Goal: Transaction & Acquisition: Purchase product/service

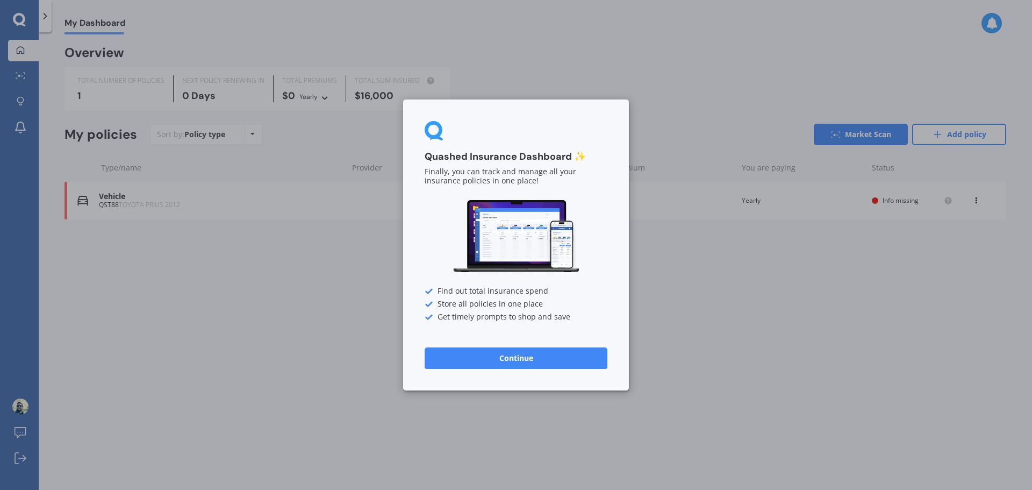
click at [491, 353] on button "Continue" at bounding box center [516, 358] width 183 height 22
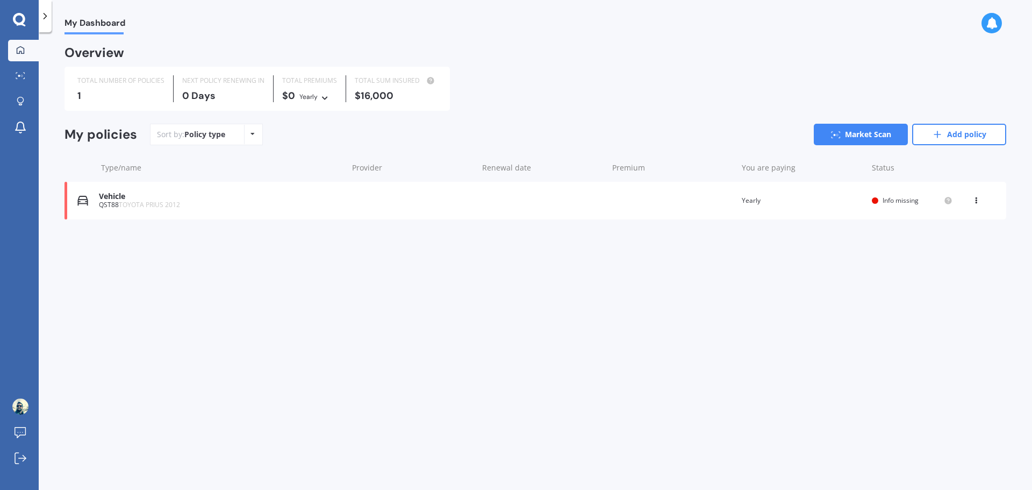
click at [709, 195] on div "Vehicle QST88 TOYOTA PRIUS 2012 Renewal date Premium You are paying Yearly Stat…" at bounding box center [536, 201] width 942 height 38
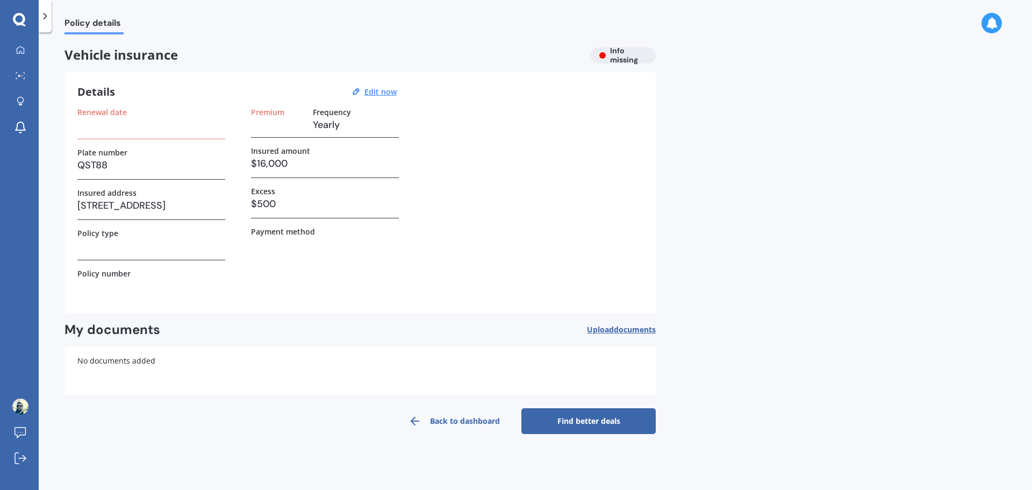
click at [576, 421] on link "Find better deals" at bounding box center [589, 421] width 134 height 26
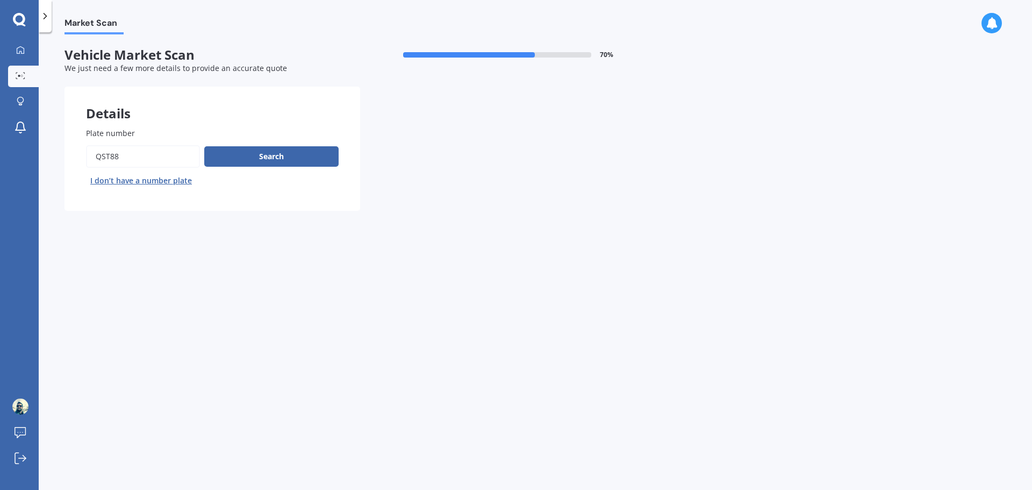
click at [136, 153] on input "Plate number" at bounding box center [143, 156] width 114 height 23
click at [240, 163] on button "Search" at bounding box center [271, 156] width 134 height 20
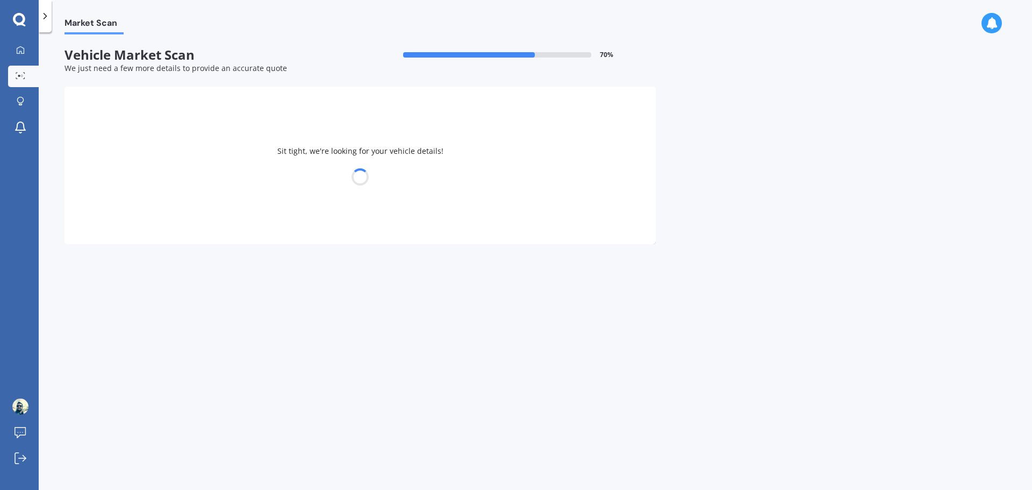
select select "TOYOTA"
select select "PRIUS"
select select "23"
select select "08"
select select "1985"
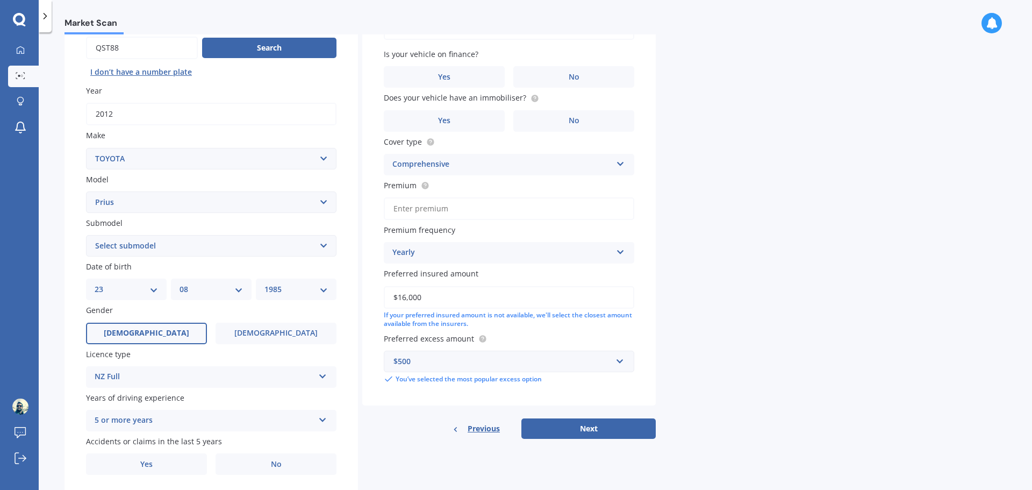
scroll to position [143, 0]
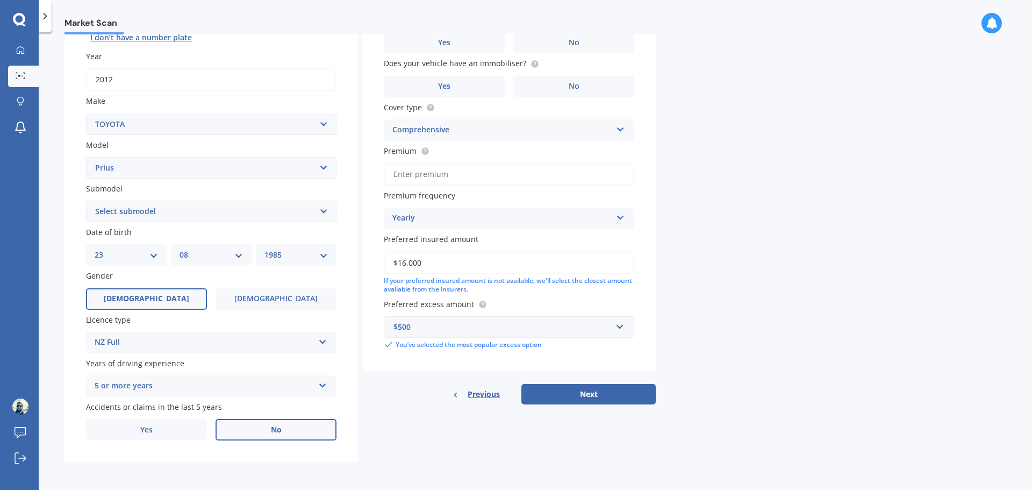
click at [288, 433] on label "No" at bounding box center [276, 430] width 121 height 22
click at [0, 0] on input "No" at bounding box center [0, 0] width 0 height 0
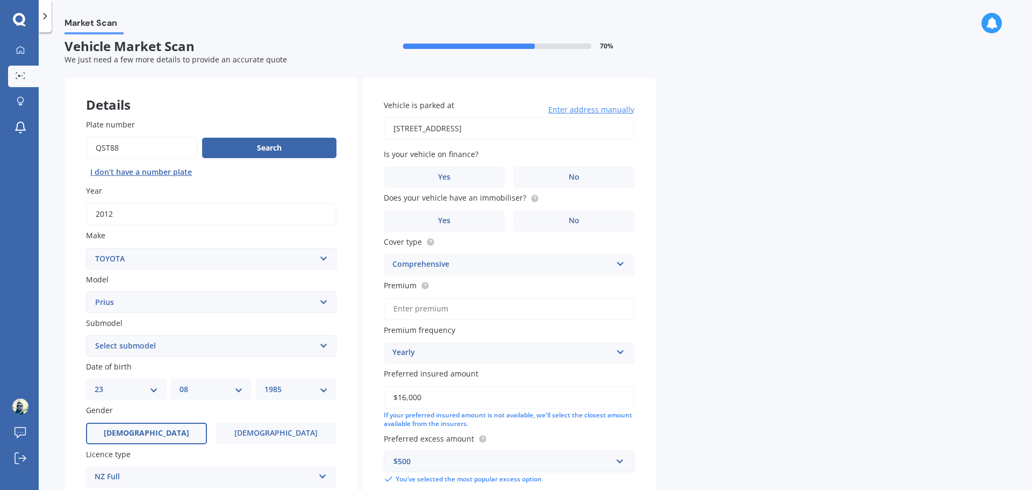
scroll to position [0, 0]
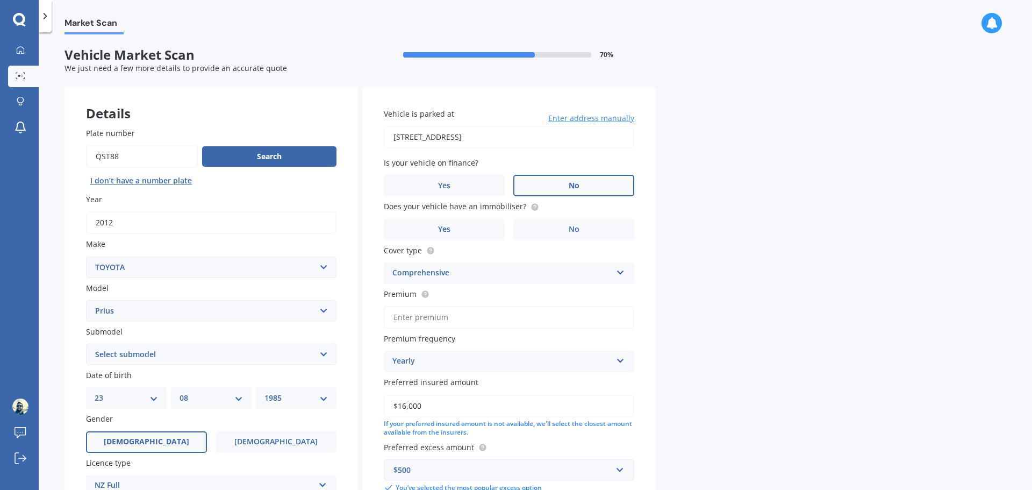
click at [565, 189] on label "No" at bounding box center [573, 186] width 121 height 22
click at [0, 0] on input "No" at bounding box center [0, 0] width 0 height 0
click at [482, 224] on label "Yes" at bounding box center [444, 230] width 121 height 22
click at [0, 0] on input "Yes" at bounding box center [0, 0] width 0 height 0
click at [450, 274] on div "Comprehensive" at bounding box center [501, 273] width 219 height 13
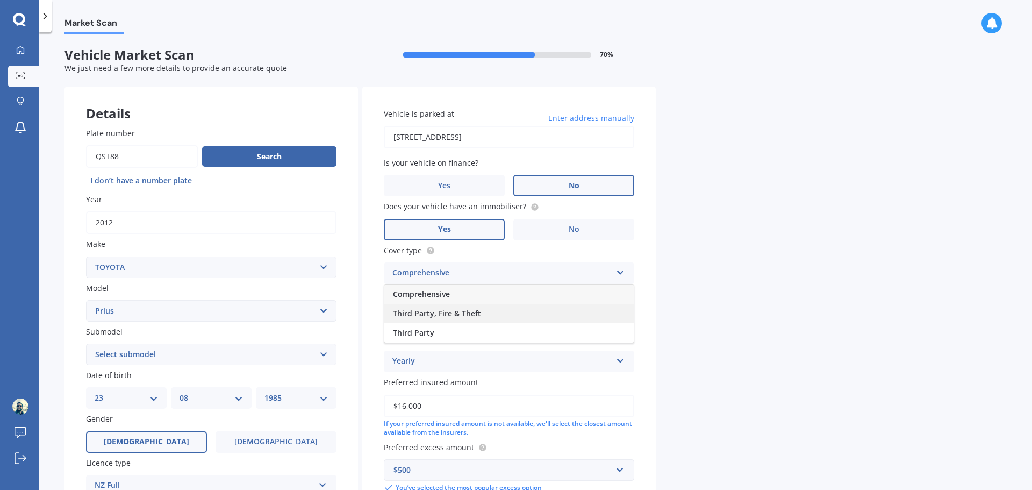
click at [446, 310] on span "Third Party, Fire & Theft" at bounding box center [437, 313] width 88 height 10
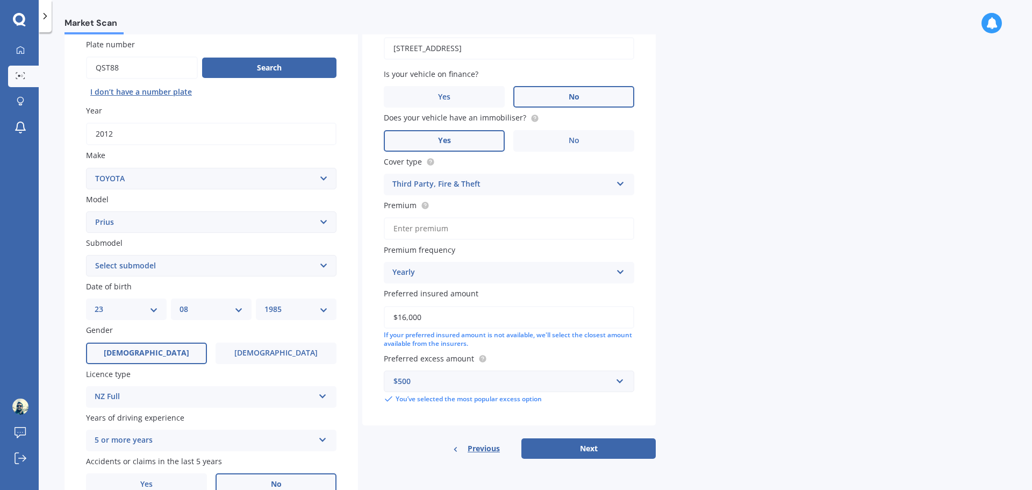
scroll to position [108, 0]
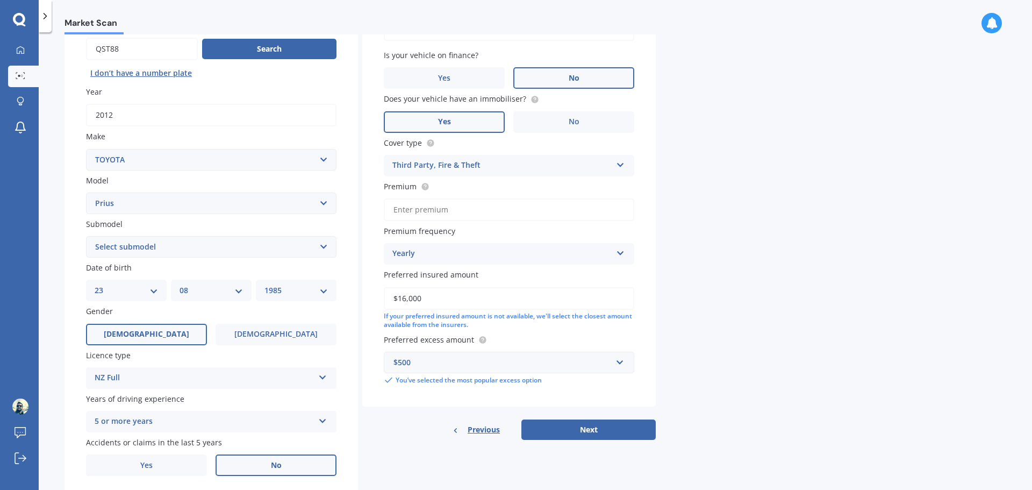
click at [402, 297] on input "$16,000" at bounding box center [509, 298] width 251 height 23
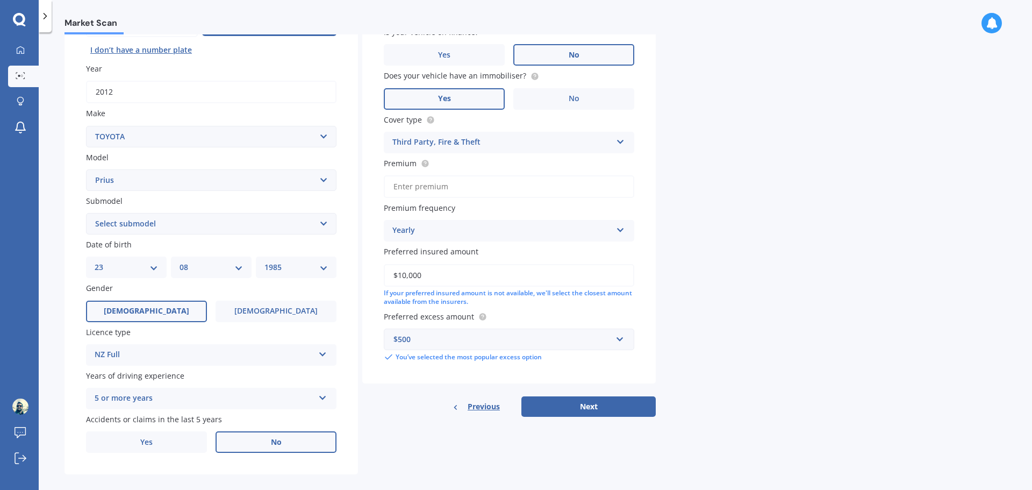
scroll to position [143, 0]
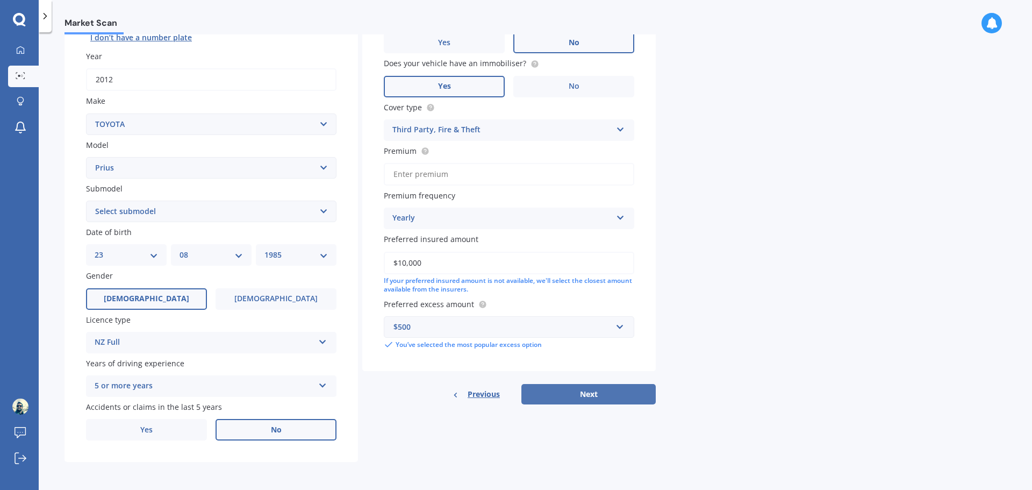
type input "$10,000"
click at [604, 395] on button "Next" at bounding box center [589, 394] width 134 height 20
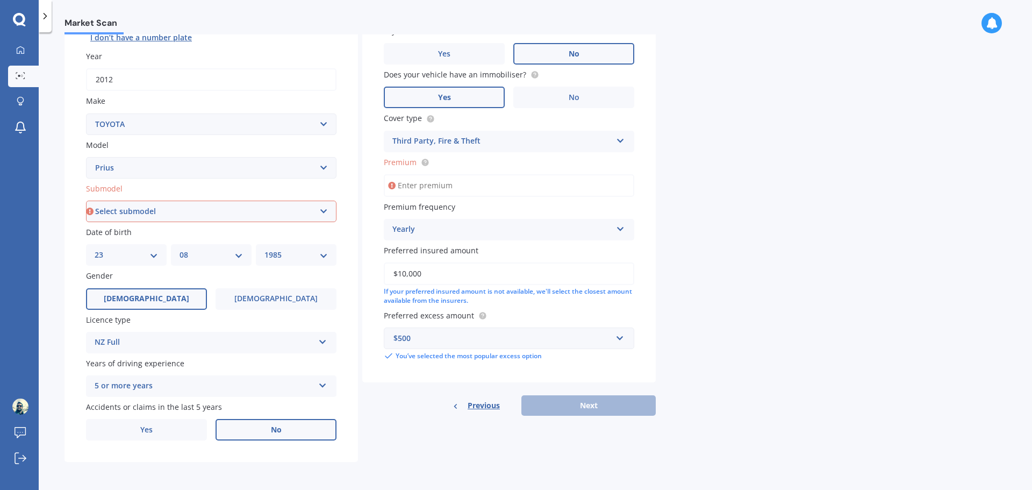
click at [468, 189] on input "Premium" at bounding box center [509, 185] width 251 height 23
click at [423, 190] on input "Premium" at bounding box center [509, 185] width 251 height 23
type input "$391.00"
click at [126, 209] on select "Select submodel (All other) Hybrid" at bounding box center [211, 212] width 251 height 22
select select "HYBRID"
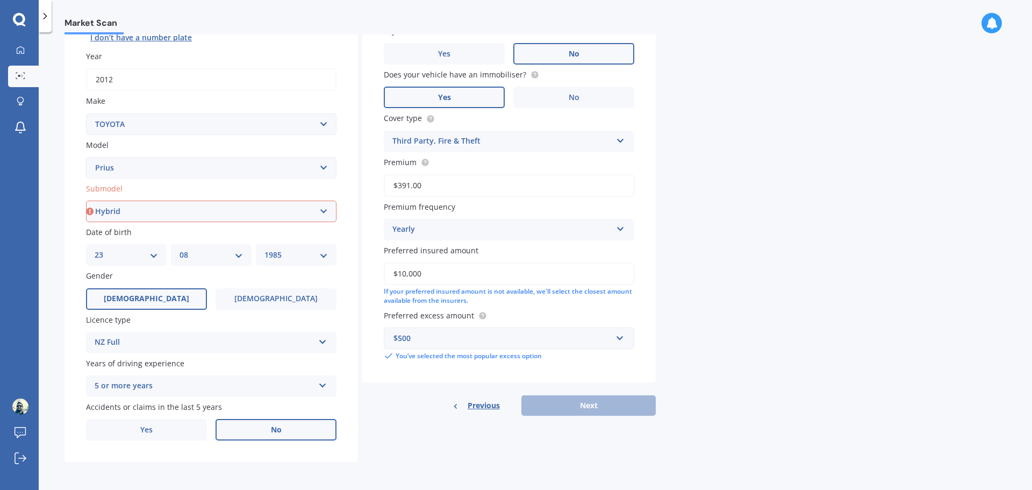
click at [86, 201] on select "Select submodel (All other) Hybrid" at bounding box center [211, 212] width 251 height 22
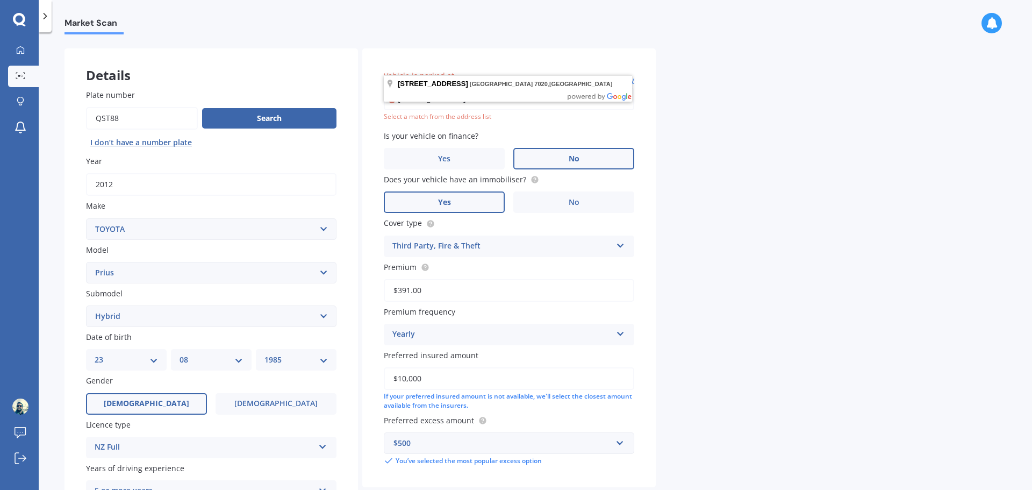
scroll to position [20, 0]
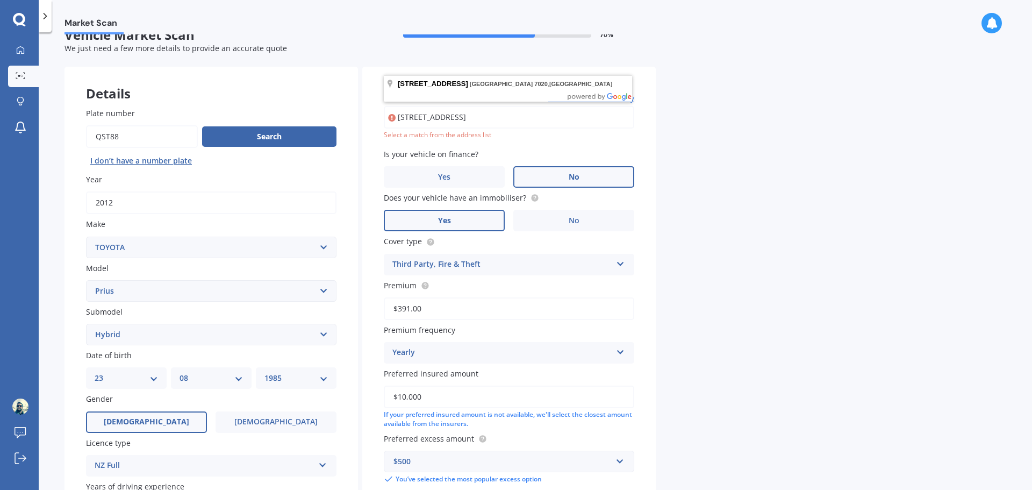
click at [557, 119] on input "[STREET_ADDRESS]" at bounding box center [509, 117] width 251 height 23
click at [438, 136] on div "Select a match from the address list" at bounding box center [509, 135] width 251 height 9
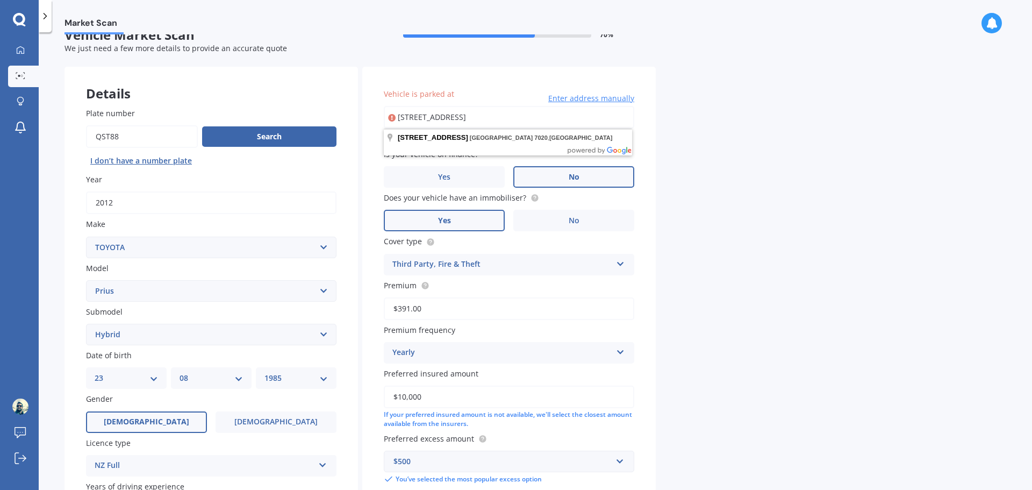
click at [457, 119] on input "[STREET_ADDRESS]" at bounding box center [509, 117] width 251 height 23
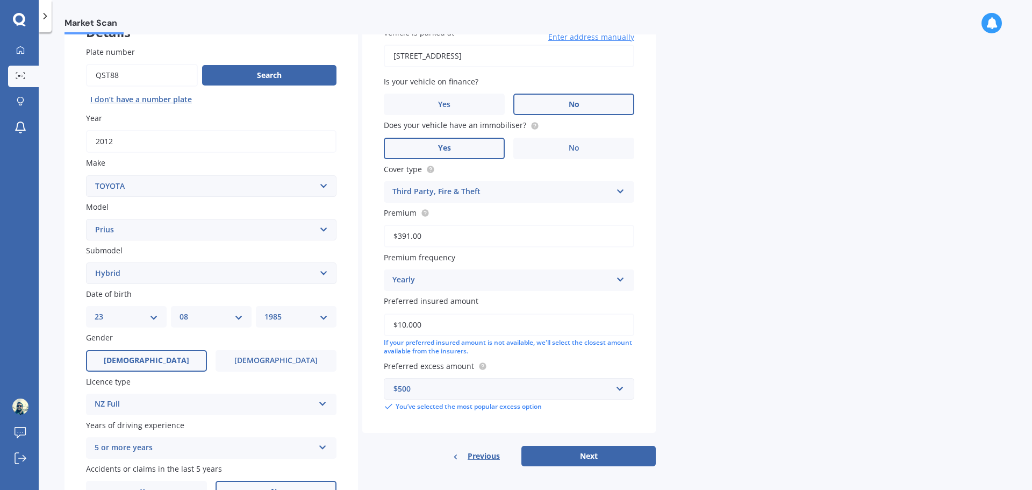
scroll to position [143, 0]
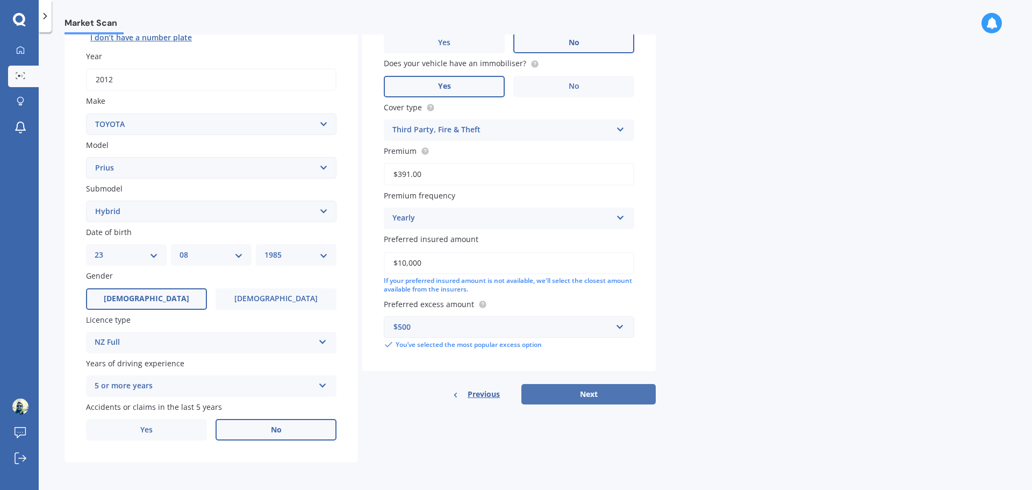
click at [595, 395] on button "Next" at bounding box center [589, 394] width 134 height 20
select select "23"
select select "08"
select select "1985"
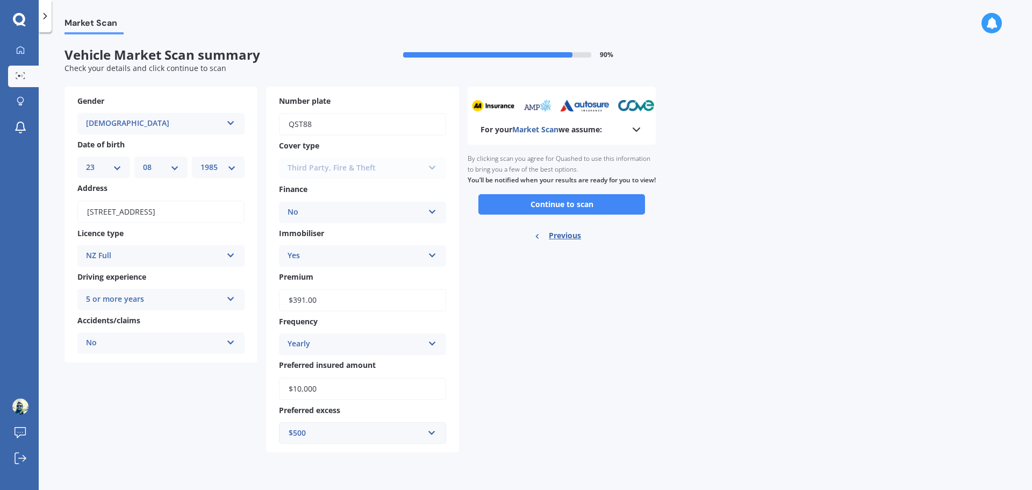
scroll to position [0, 0]
click at [554, 211] on button "Continue to scan" at bounding box center [562, 204] width 167 height 20
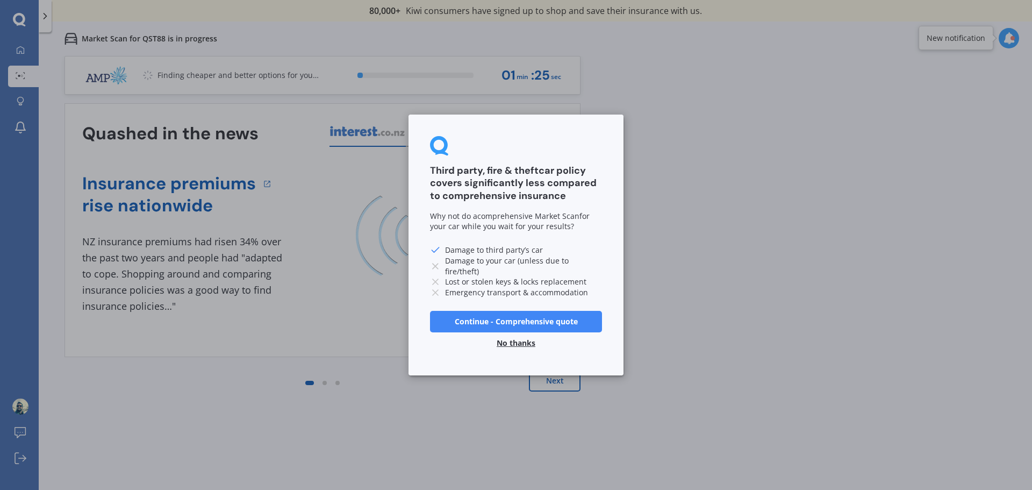
click at [526, 340] on button "No thanks" at bounding box center [516, 343] width 52 height 22
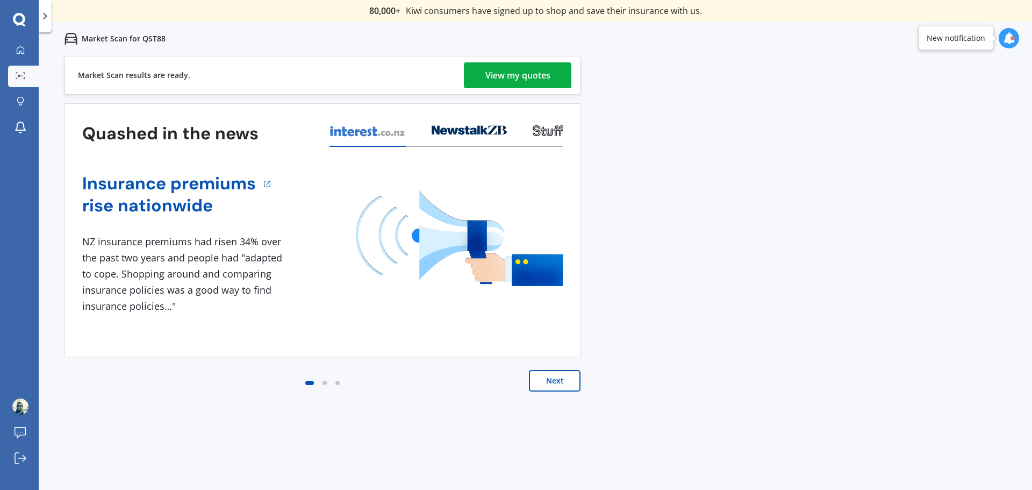
click at [515, 71] on div "View my quotes" at bounding box center [518, 75] width 65 height 26
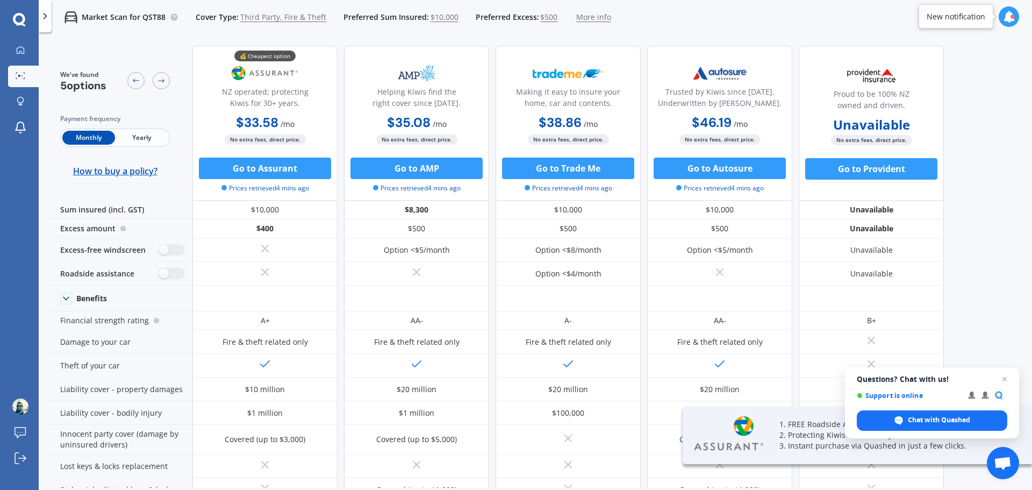
click at [143, 139] on span "Yearly" at bounding box center [141, 138] width 53 height 14
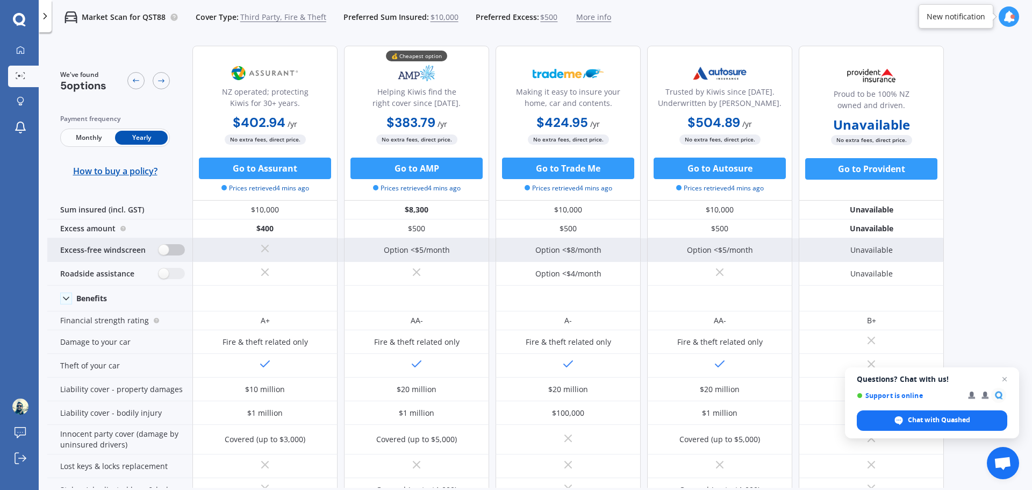
click at [175, 252] on label at bounding box center [172, 249] width 26 height 11
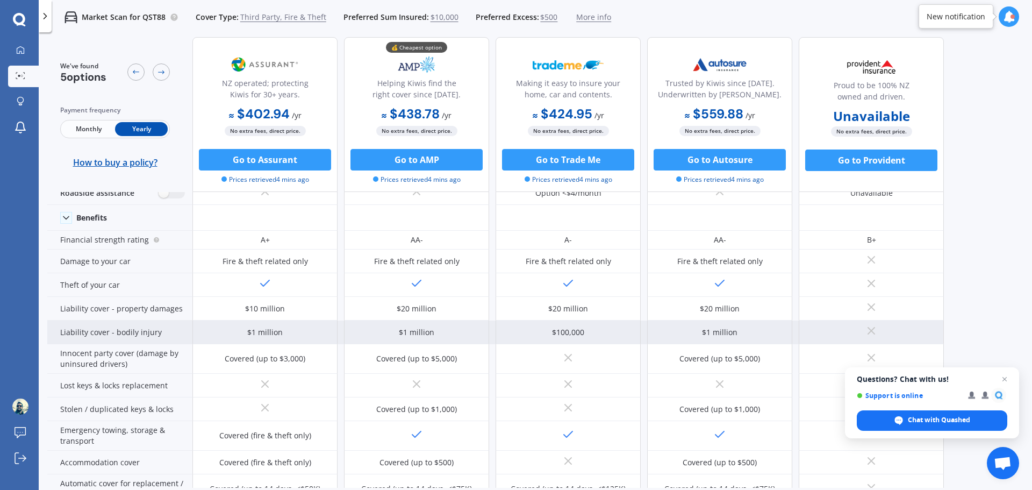
scroll to position [108, 0]
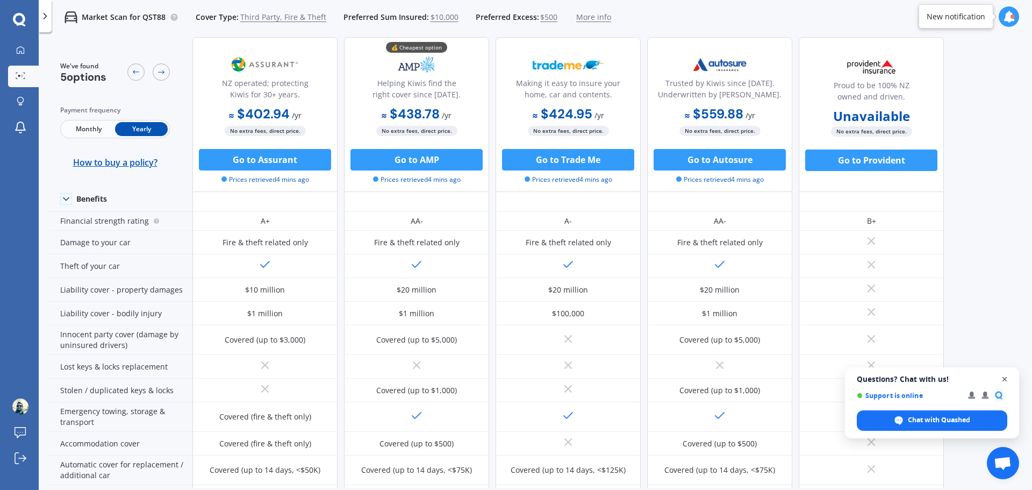
click at [1009, 378] on span "Close chat" at bounding box center [1004, 379] width 13 height 13
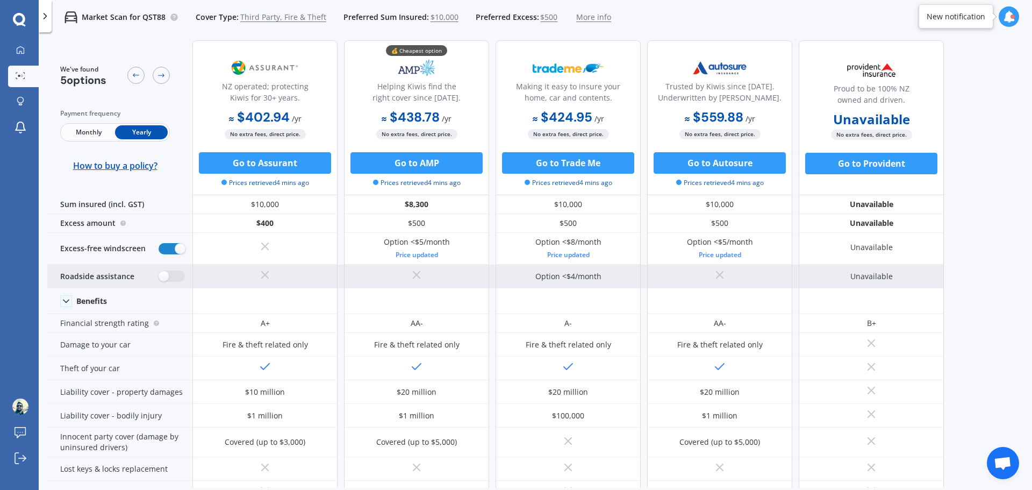
scroll to position [0, 0]
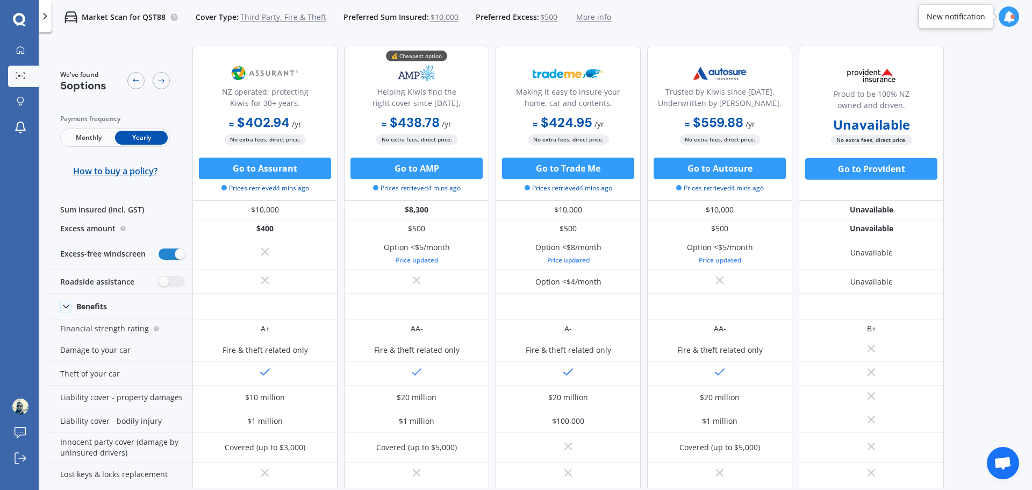
click at [271, 20] on span "Third Party, Fire & Theft" at bounding box center [283, 17] width 86 height 11
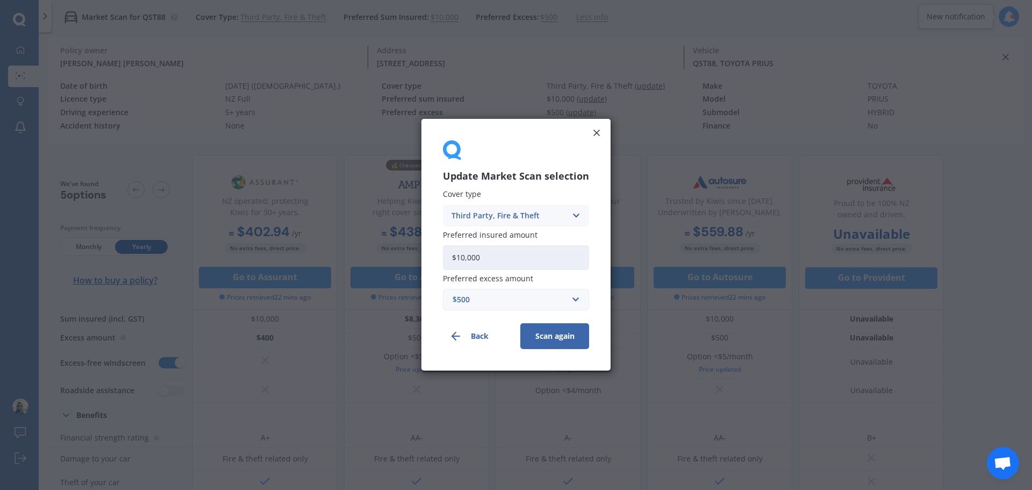
click at [578, 216] on icon at bounding box center [576, 216] width 9 height 12
click at [542, 252] on div "Third Party, Fire & Theft" at bounding box center [516, 255] width 145 height 19
click at [600, 131] on icon at bounding box center [596, 132] width 11 height 11
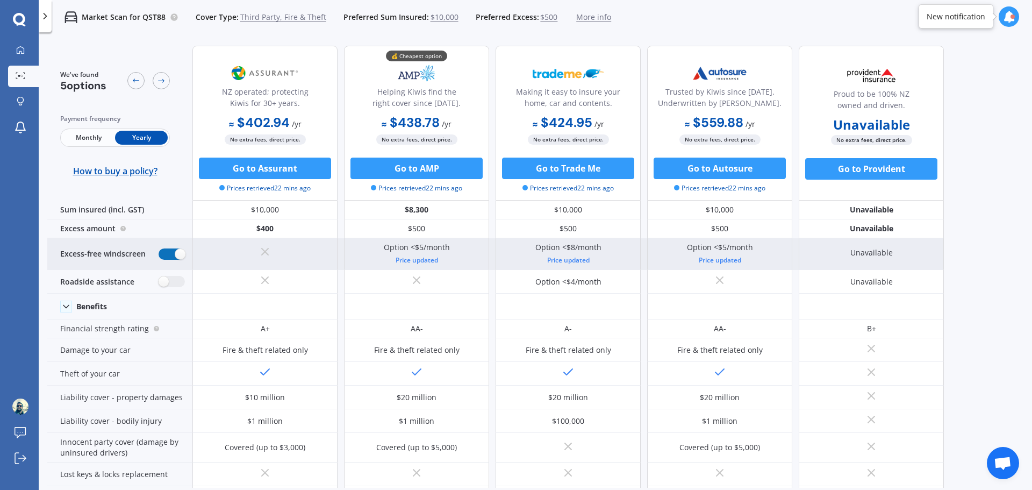
click at [163, 251] on label at bounding box center [172, 253] width 26 height 11
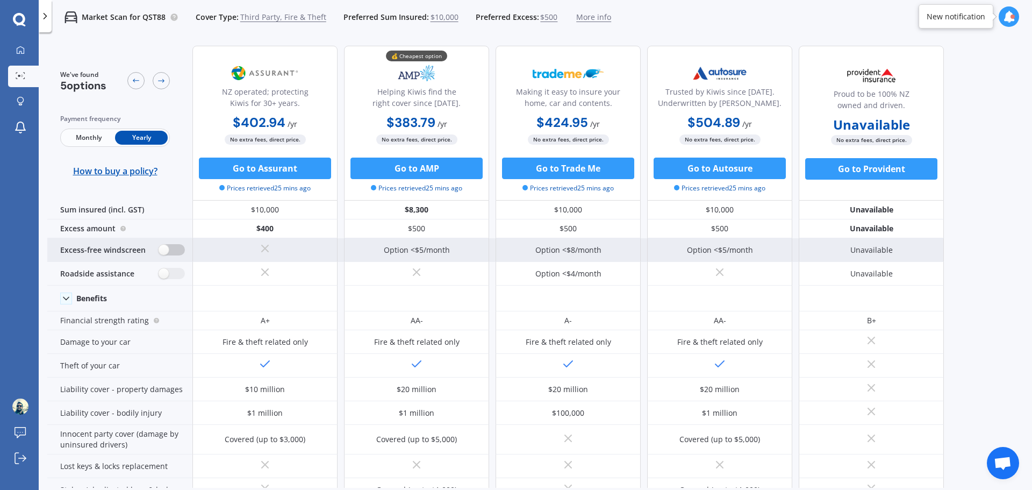
click at [172, 249] on label at bounding box center [172, 249] width 26 height 11
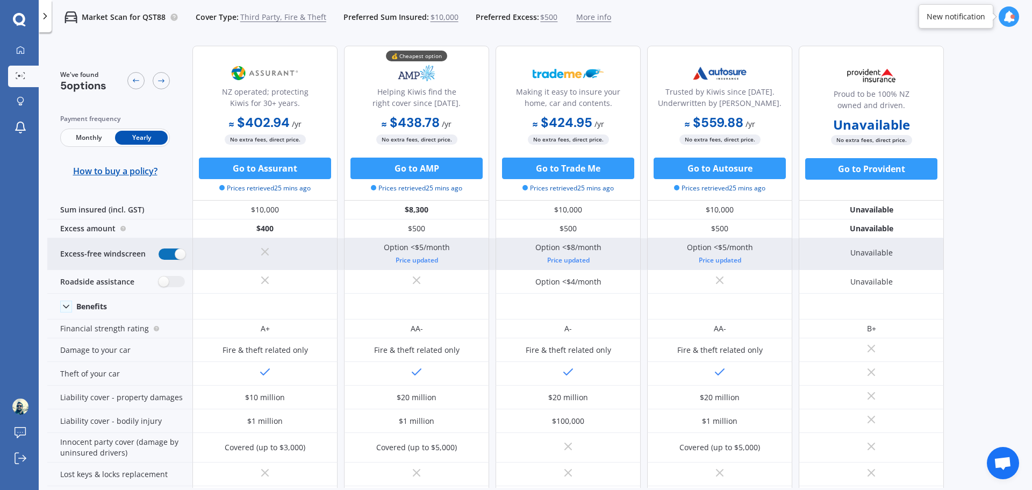
click at [167, 255] on label at bounding box center [172, 253] width 26 height 11
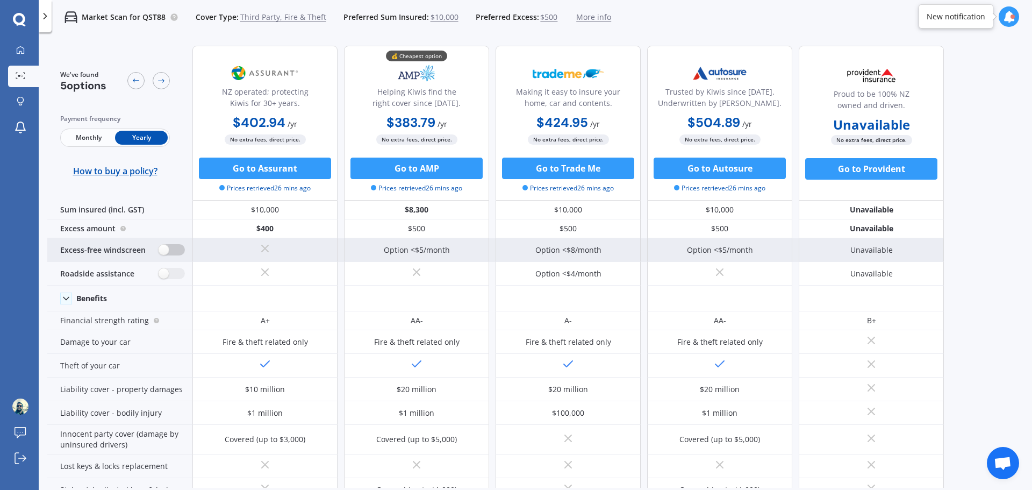
click at [180, 251] on label at bounding box center [172, 249] width 26 height 11
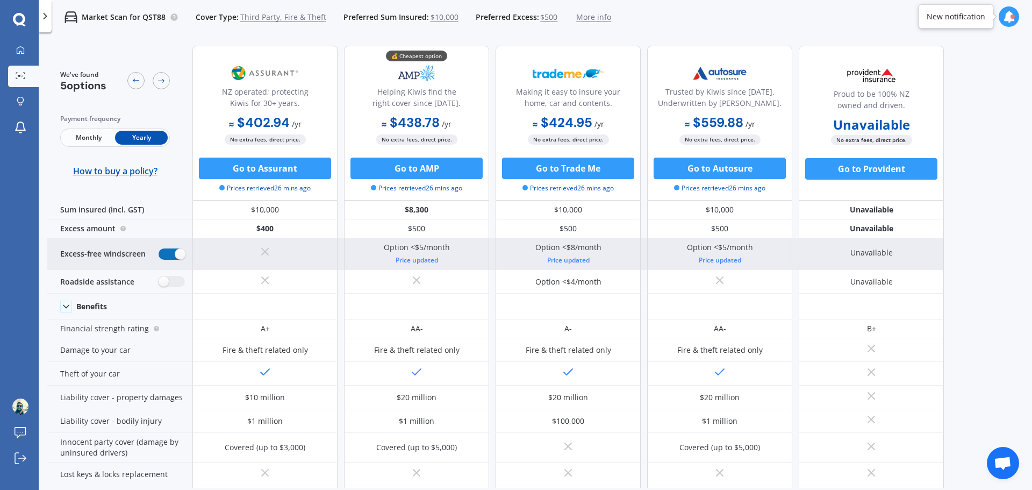
click at [166, 253] on label at bounding box center [172, 253] width 26 height 11
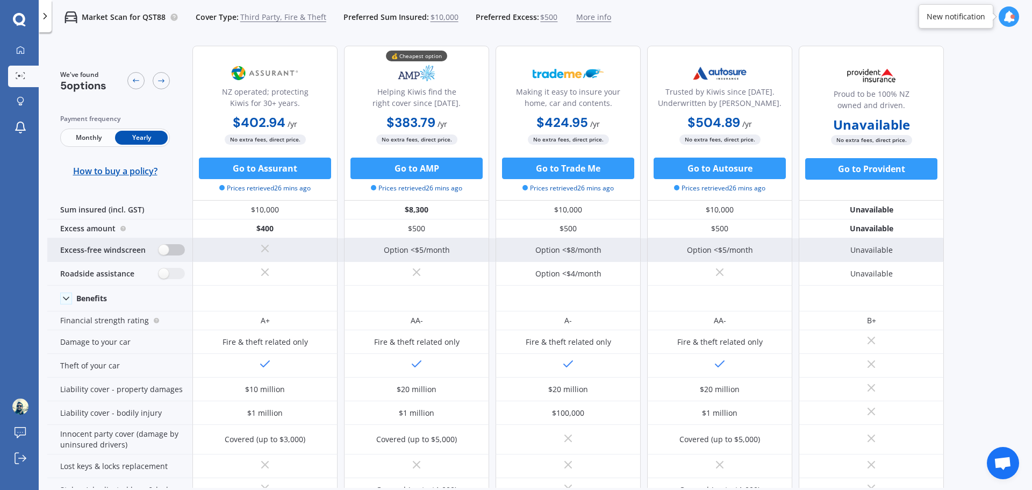
click at [180, 249] on label at bounding box center [172, 249] width 26 height 11
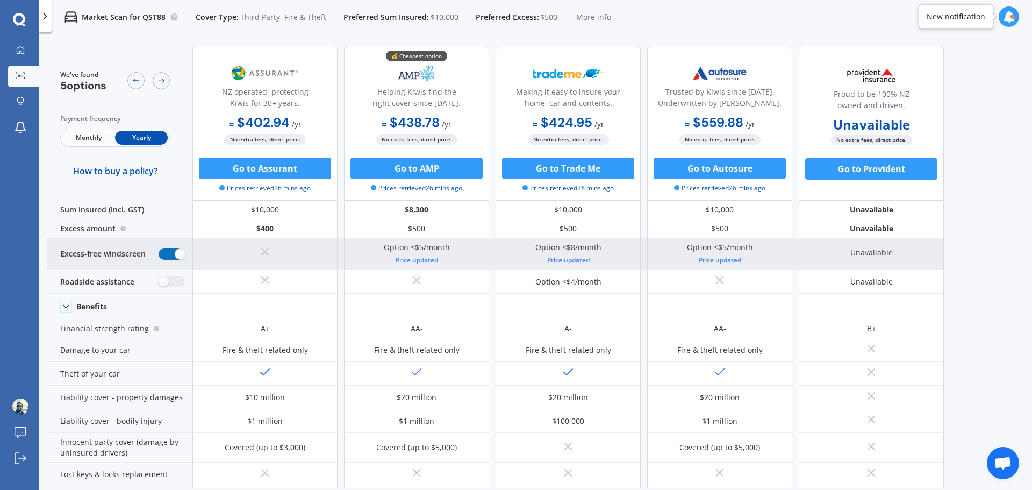
click at [169, 252] on label at bounding box center [172, 253] width 26 height 11
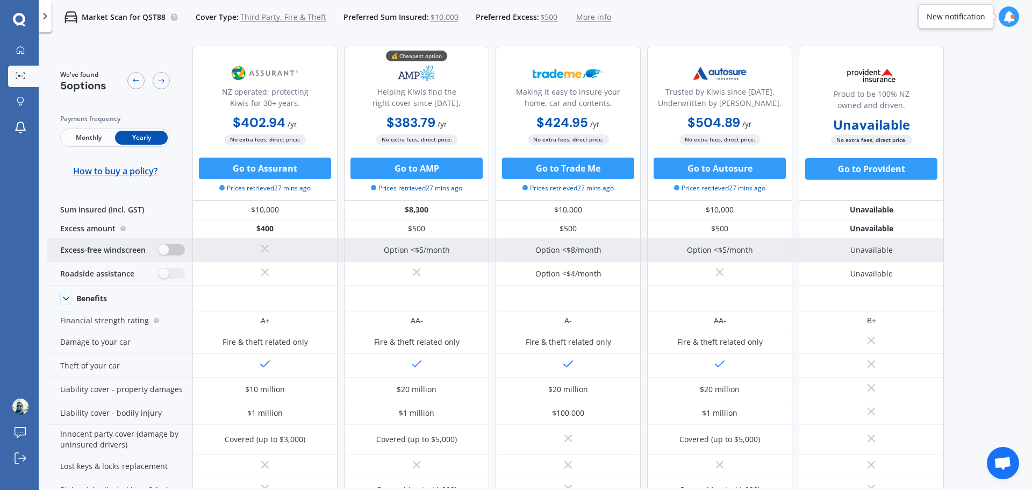
click at [178, 252] on label at bounding box center [172, 249] width 26 height 11
radio input "true"
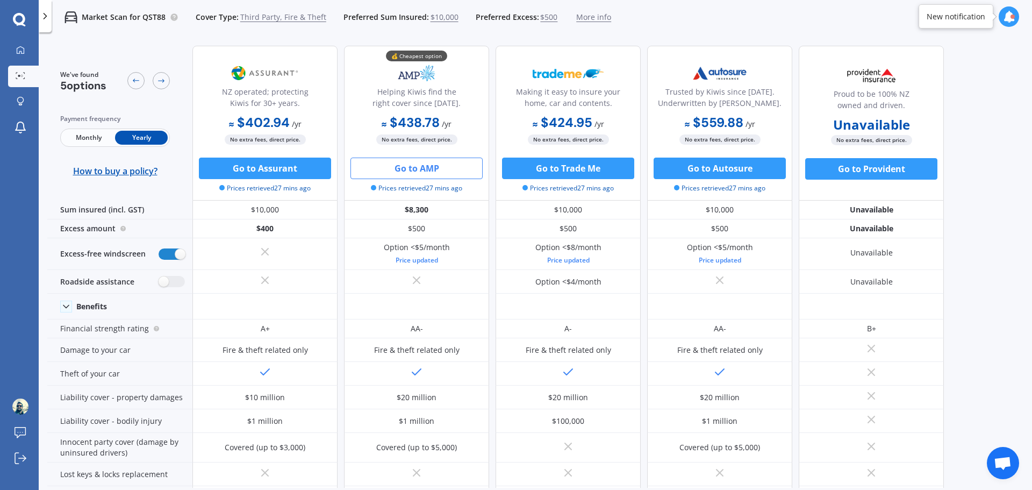
click at [412, 170] on button "Go to AMP" at bounding box center [417, 169] width 132 height 22
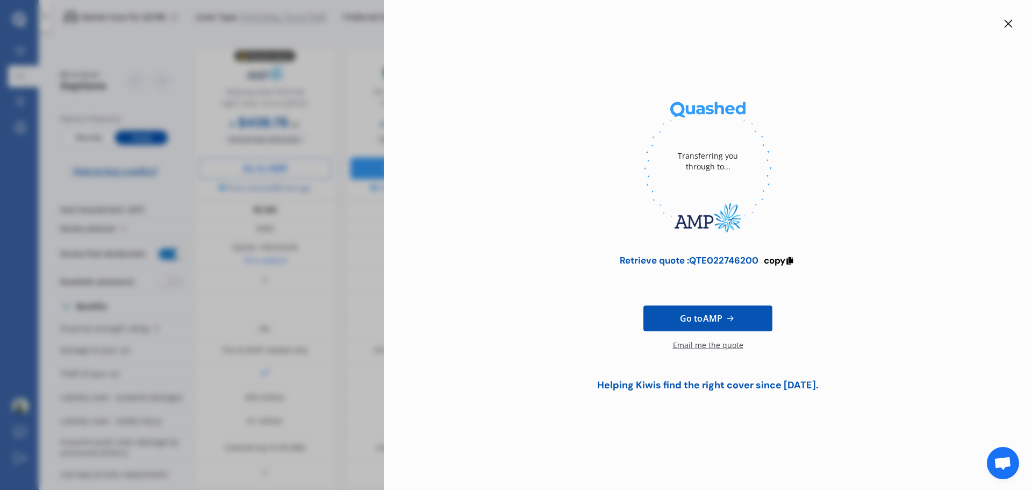
click at [1008, 25] on icon at bounding box center [1009, 24] width 8 height 8
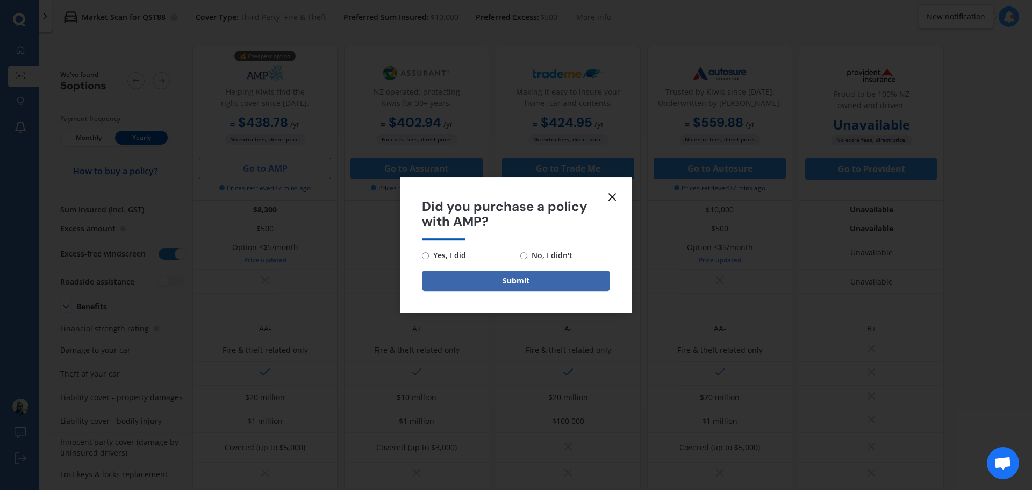
click at [613, 196] on line at bounding box center [612, 197] width 6 height 6
